Goal: Information Seeking & Learning: Compare options

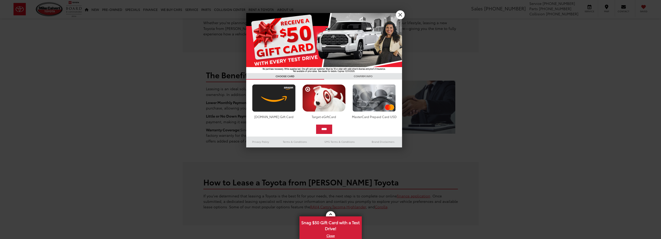
scroll to position [286, 0]
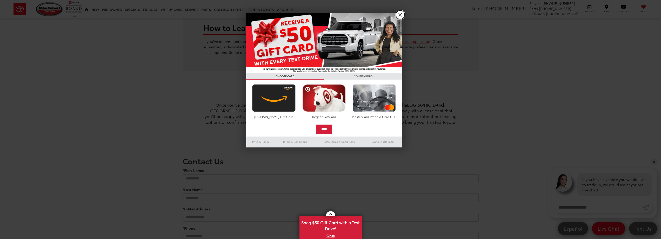
click at [399, 15] on link "X" at bounding box center [400, 14] width 9 height 9
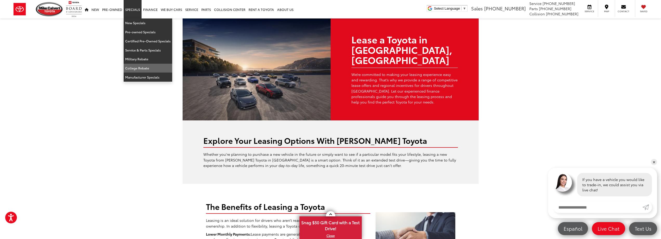
scroll to position [0, 0]
click at [138, 78] on link "Manufacturer Specials" at bounding box center [148, 77] width 49 height 9
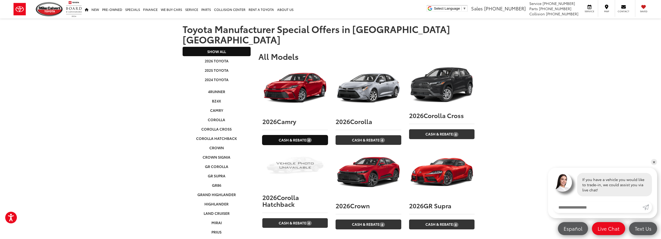
click at [298, 135] on link "Cash & Rebate 4" at bounding box center [294, 140] width 65 height 10
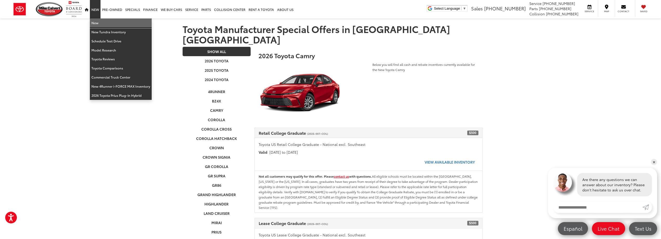
click at [98, 24] on link "New" at bounding box center [121, 22] width 62 height 9
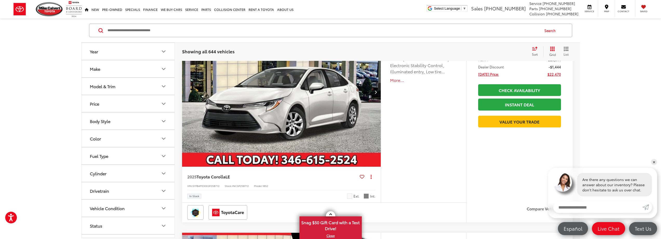
click at [123, 52] on button "Year" at bounding box center [129, 51] width 94 height 17
drag, startPoint x: 88, startPoint y: 81, endPoint x: 165, endPoint y: 83, distance: 77.7
click at [165, 83] on div "**** — **** 2026 2026" at bounding box center [128, 76] width 93 height 32
type input "****"
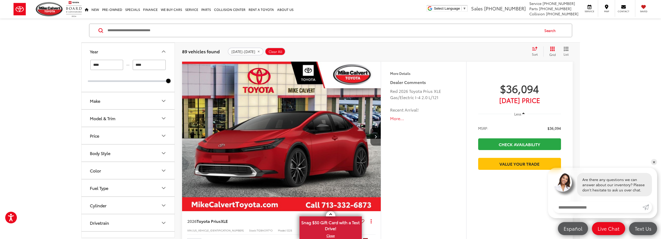
click at [112, 100] on button "Make" at bounding box center [129, 100] width 94 height 17
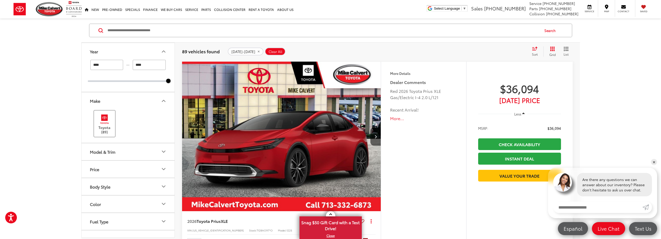
click at [107, 129] on label "Toyota (89)" at bounding box center [104, 123] width 21 height 21
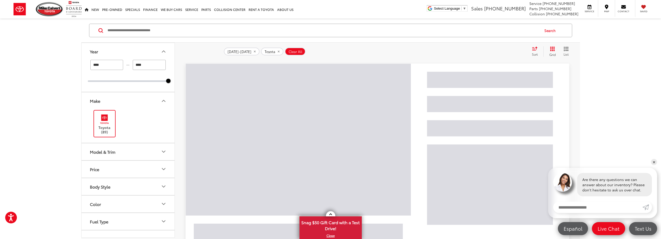
click at [95, 150] on div "Model & Trim" at bounding box center [102, 151] width 25 height 5
